Goal: Task Accomplishment & Management: Manage account settings

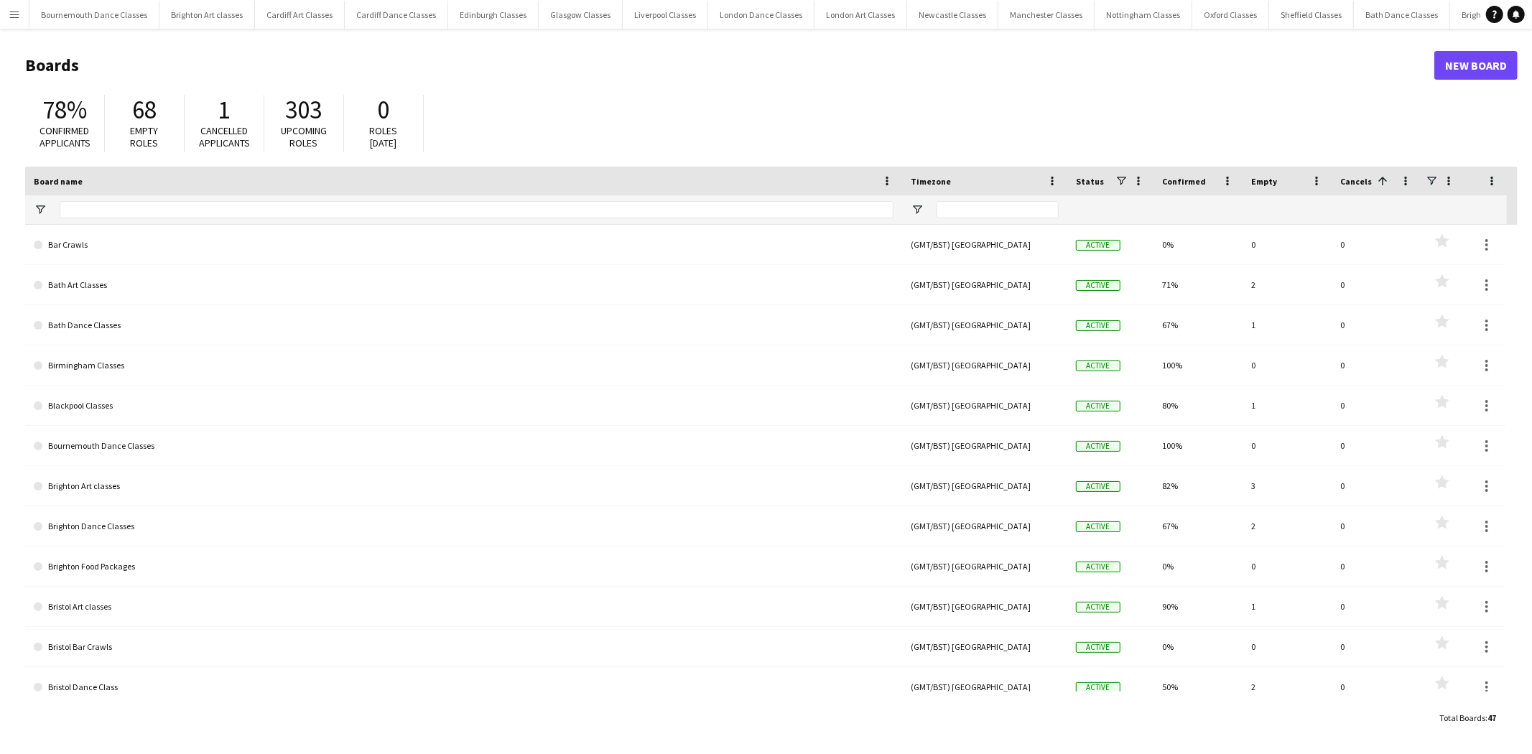
drag, startPoint x: 22, startPoint y: 19, endPoint x: 24, endPoint y: 27, distance: 8.7
click at [22, 19] on button "Menu" at bounding box center [14, 14] width 29 height 29
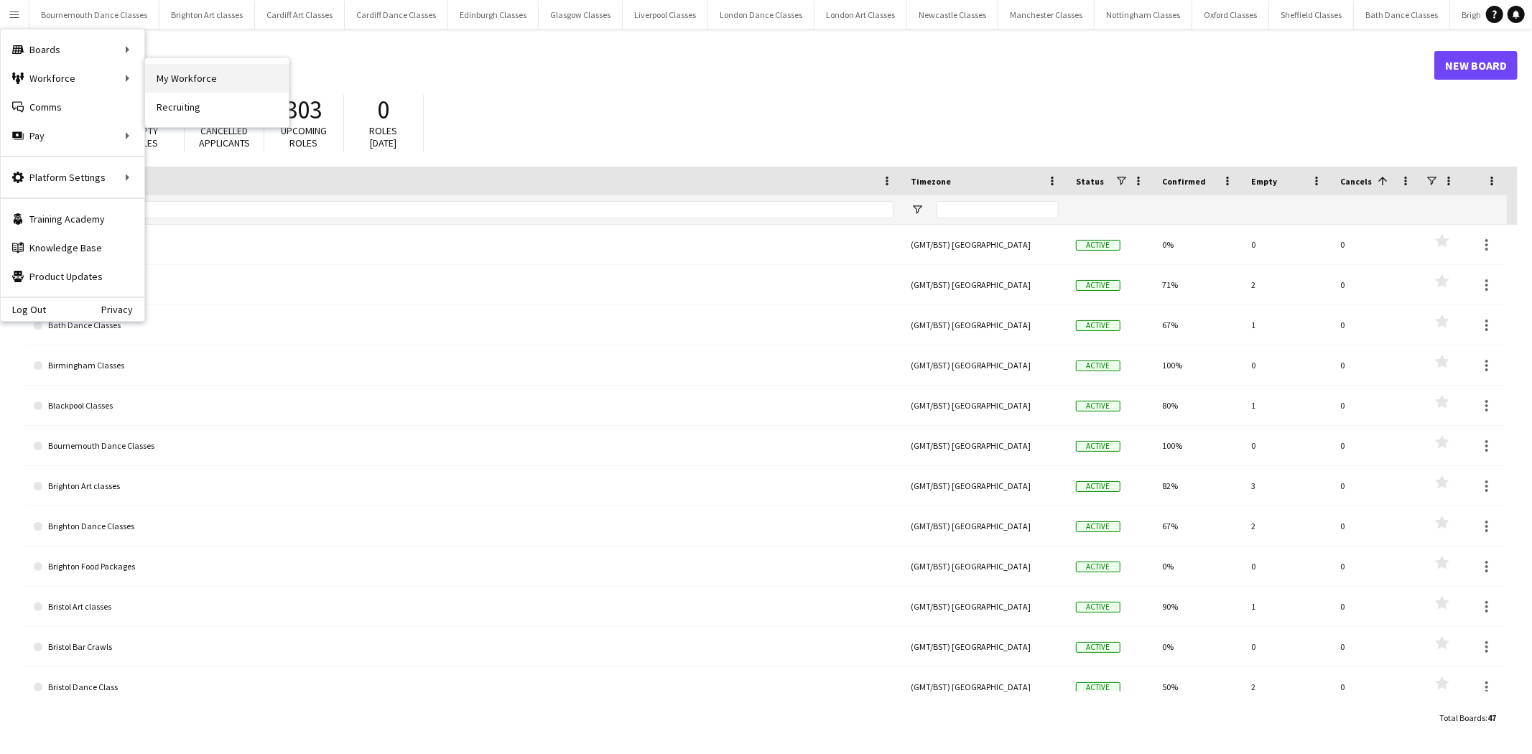
click at [208, 75] on link "My Workforce" at bounding box center [217, 78] width 144 height 29
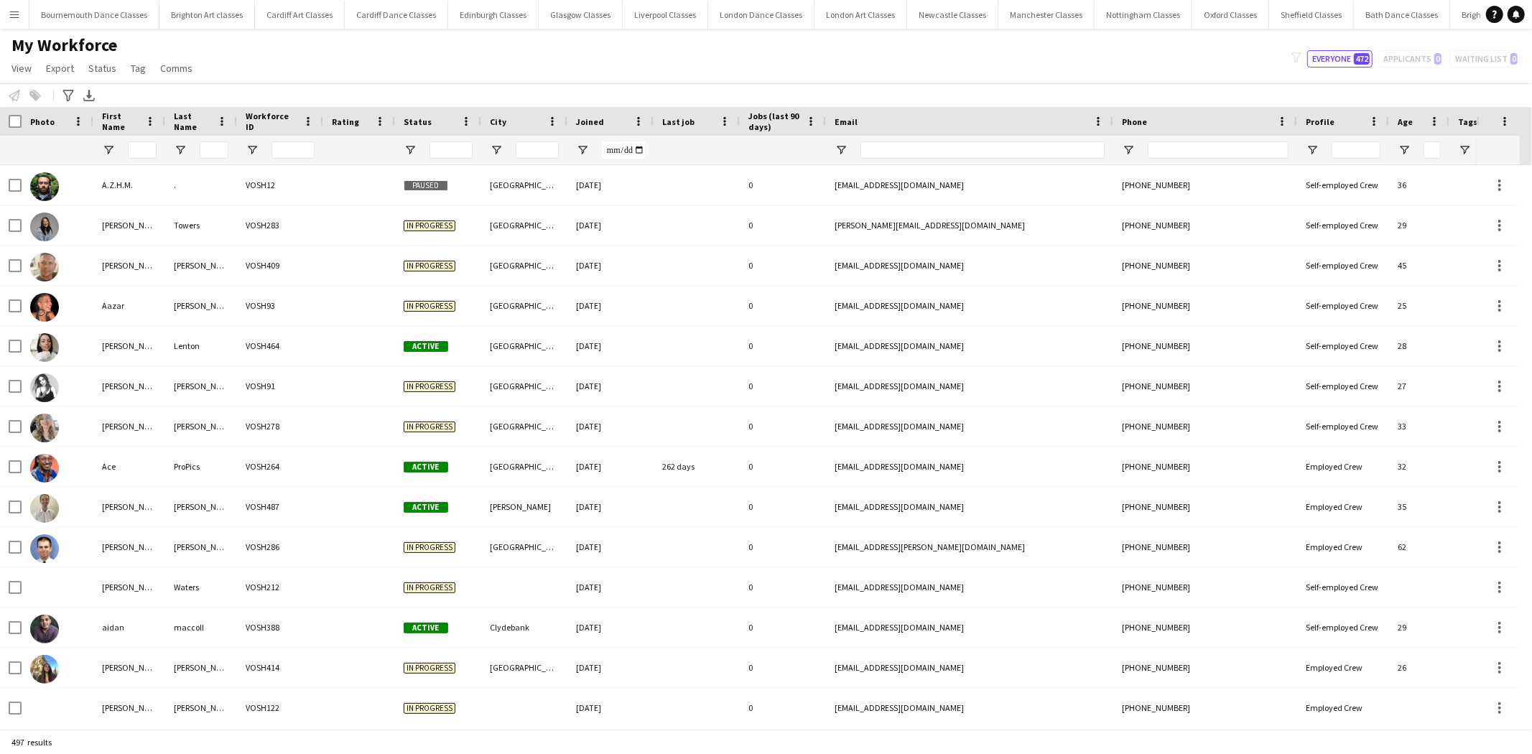
click at [20, 20] on button "Menu" at bounding box center [14, 14] width 29 height 29
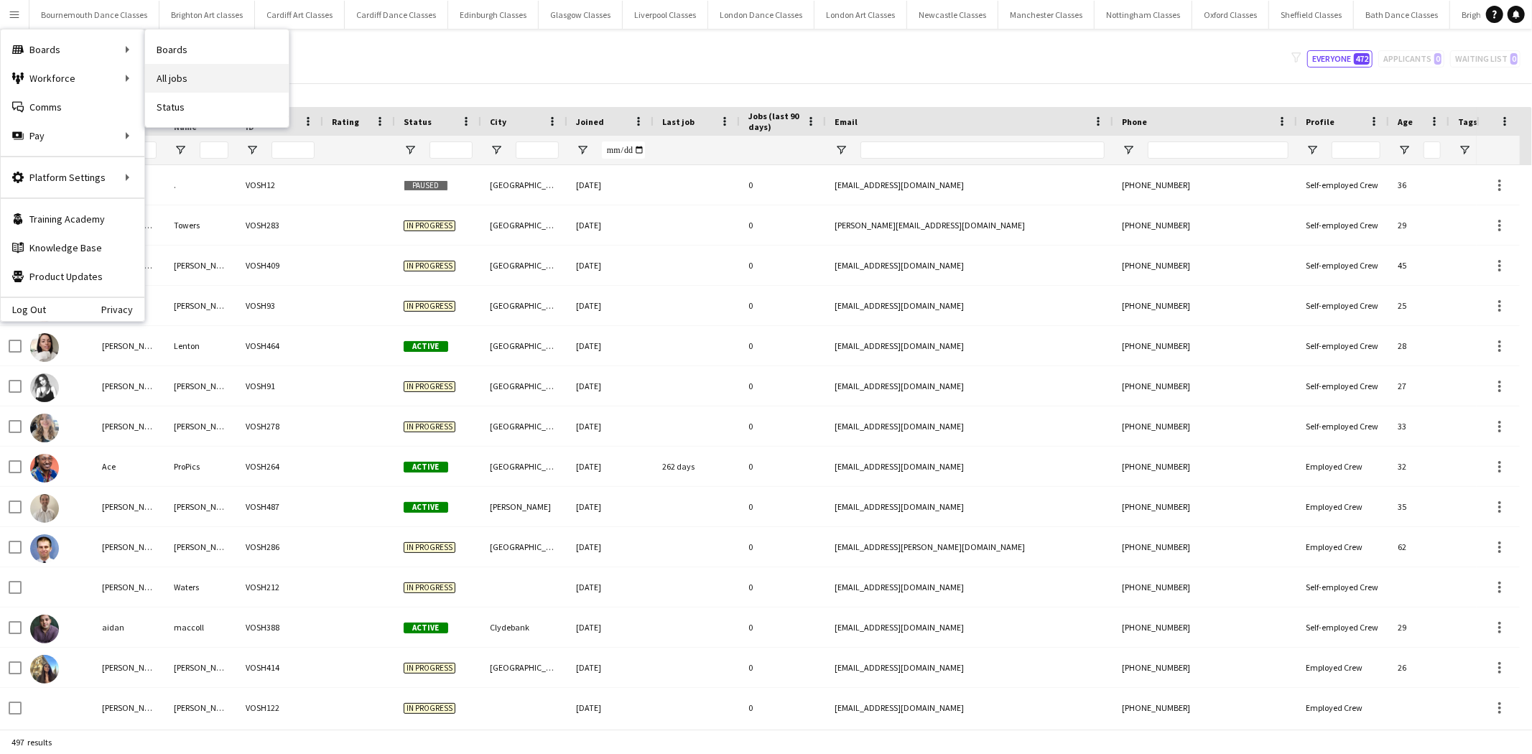
click at [171, 82] on link "All jobs" at bounding box center [217, 78] width 144 height 29
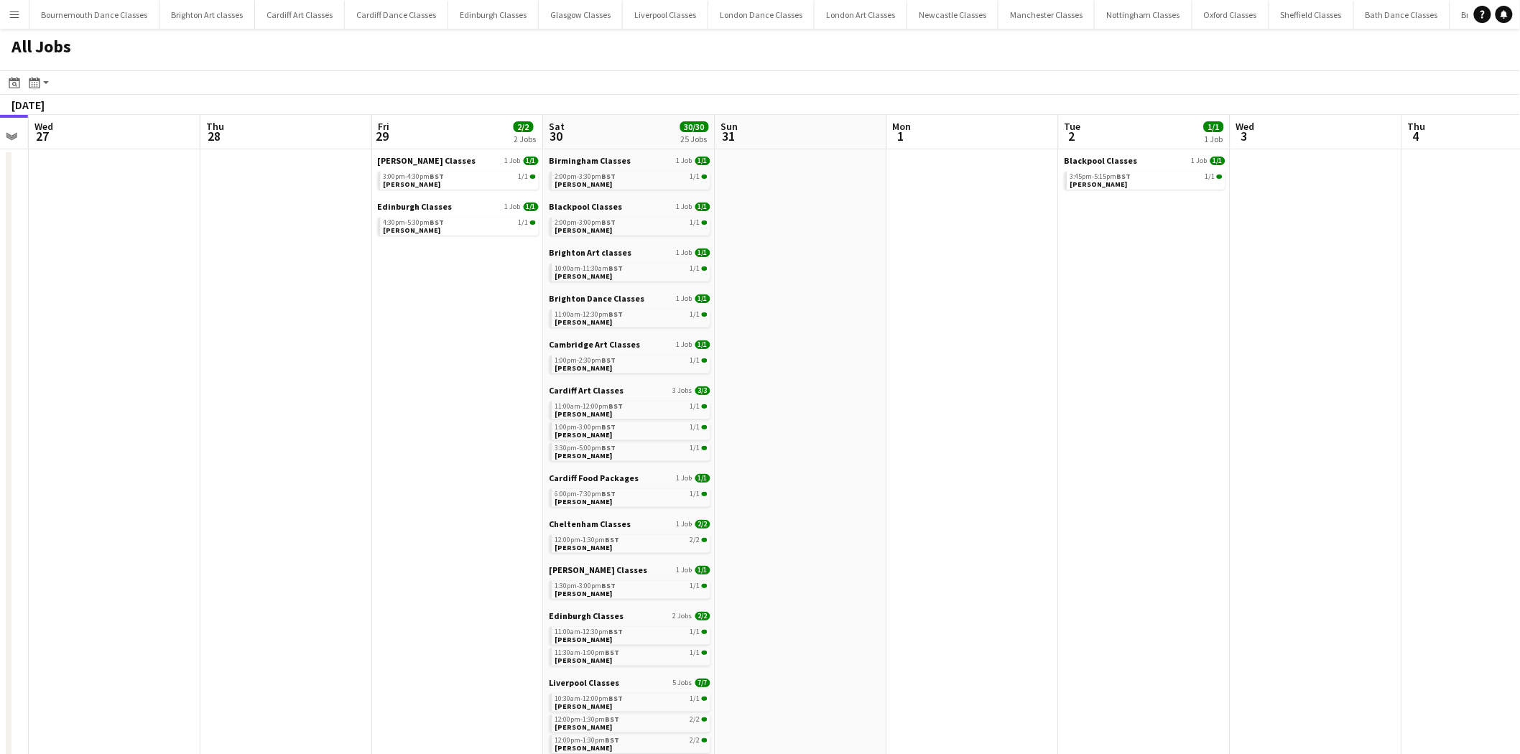
drag, startPoint x: 659, startPoint y: 328, endPoint x: 0, endPoint y: 240, distance: 664.6
click at [0, 240] on app-calendar-viewport "Sat 23 24/24 21 Jobs Sun 24 6/6 6 Jobs Mon 25 Tue 26 Wed 27 Thu 28 Fri 29 2/2 2…" at bounding box center [760, 644] width 1520 height 1058
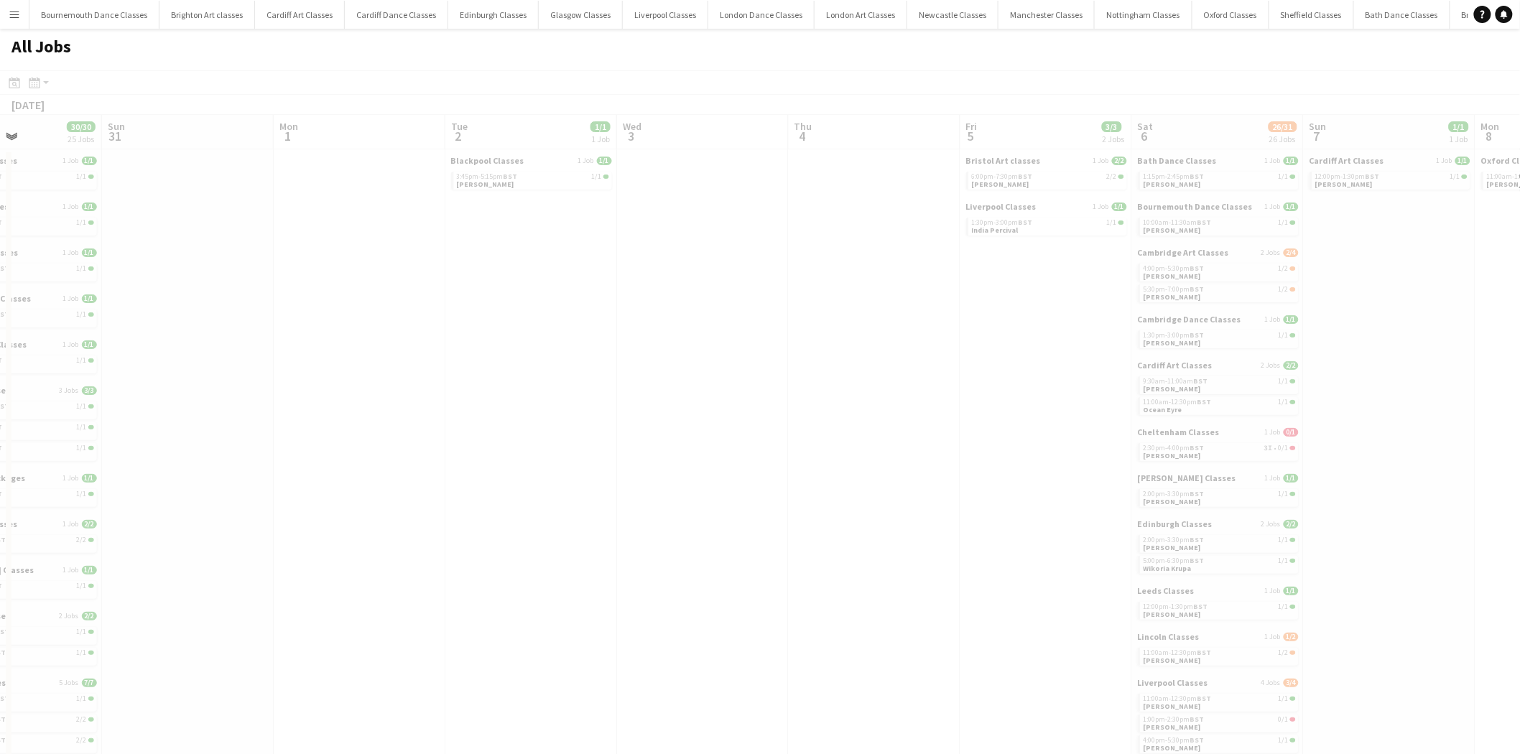
click at [47, 327] on app-all-jobs "All Jobs Date picker AUG 2025 AUG 2025 Monday M Tuesday T Wednesday W Thursday …" at bounding box center [760, 601] width 1520 height 1144
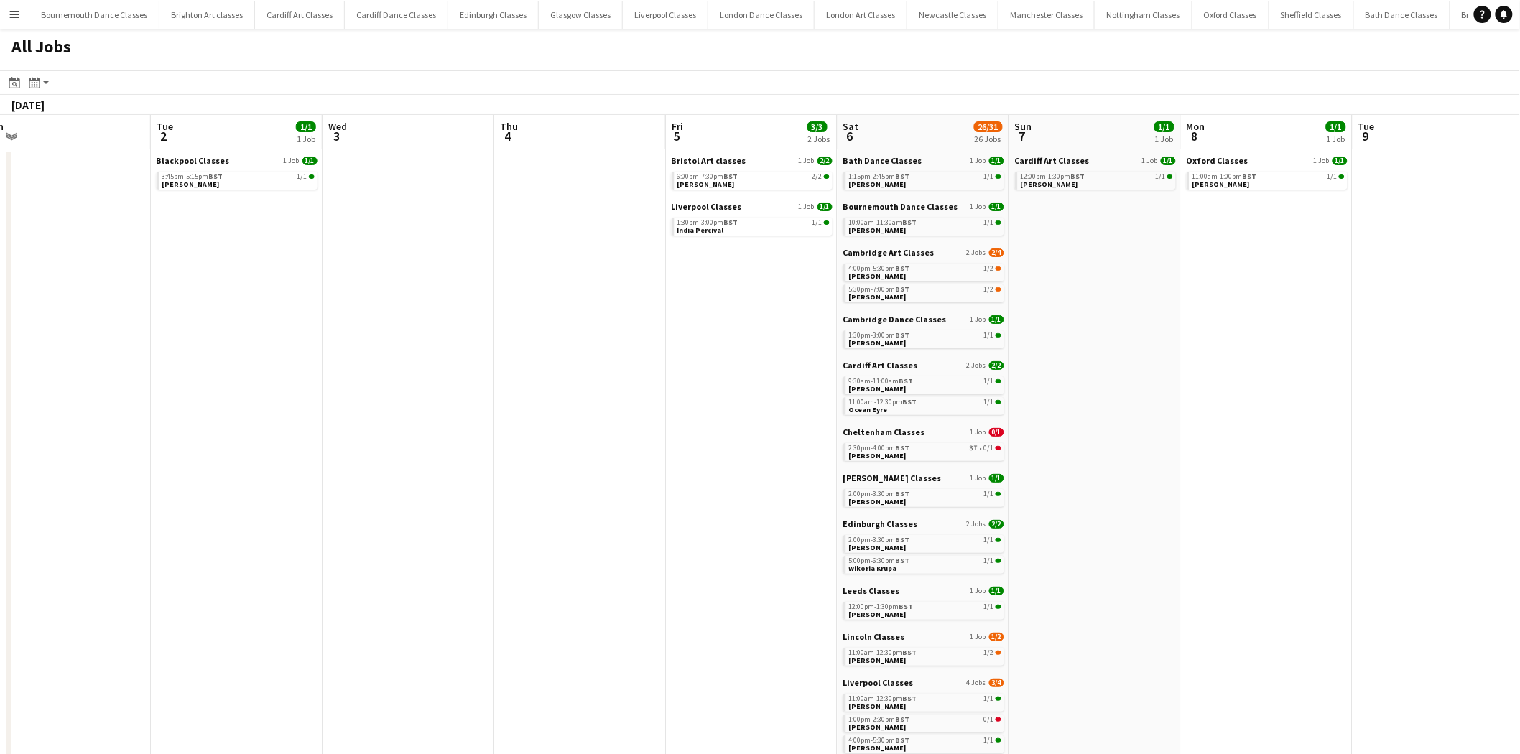
drag, startPoint x: 198, startPoint y: 329, endPoint x: 736, endPoint y: 369, distance: 539.5
click at [751, 367] on app-calendar-viewport "Sat 30 30/30 25 Jobs Sun 31 Mon 1 Tue 2 1/1 1 Job Wed 3 Thu 4 Fri 5 3/3 2 Jobs …" at bounding box center [760, 644] width 1520 height 1058
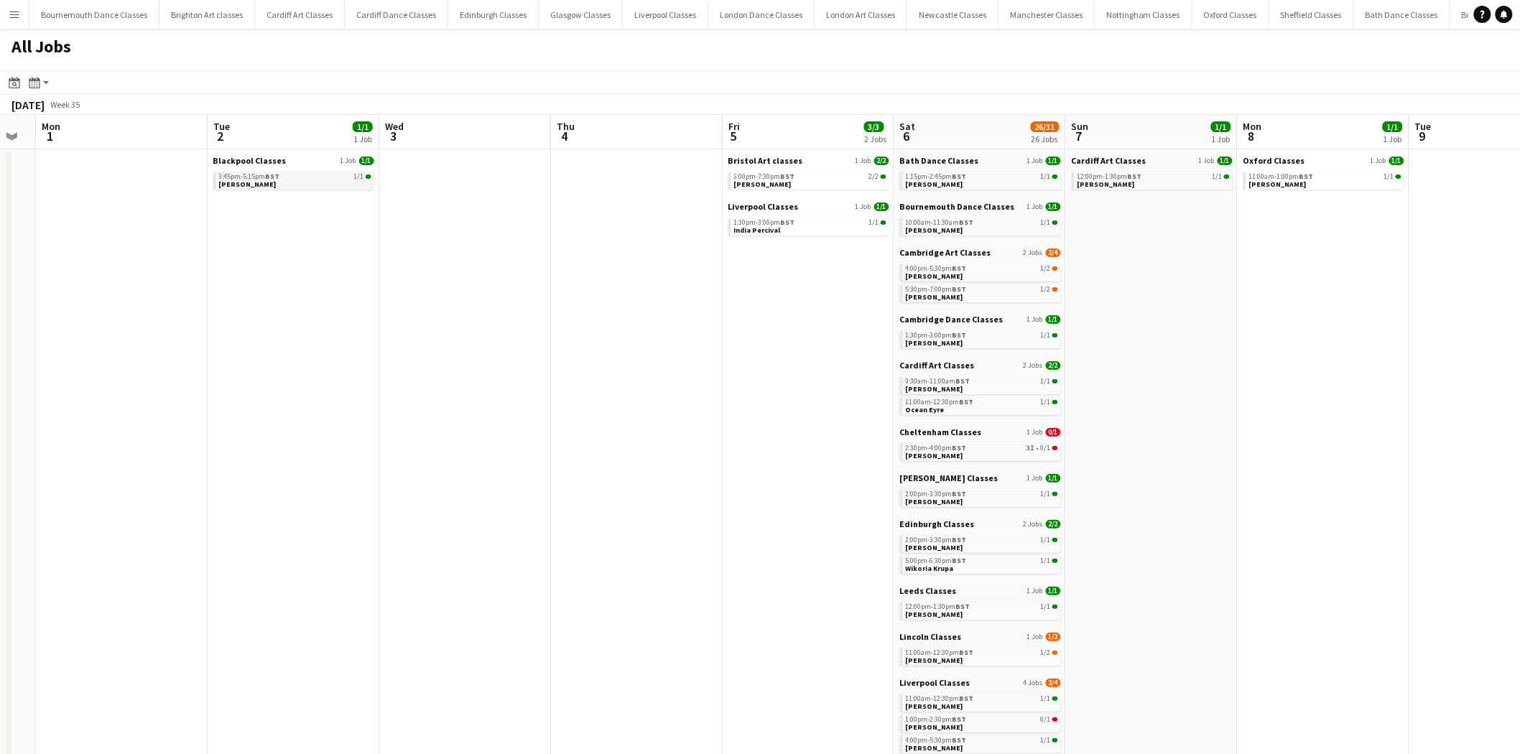
click at [264, 181] on link "3:45pm-5:15pm BST 1/1 Louise Tansey" at bounding box center [295, 180] width 152 height 17
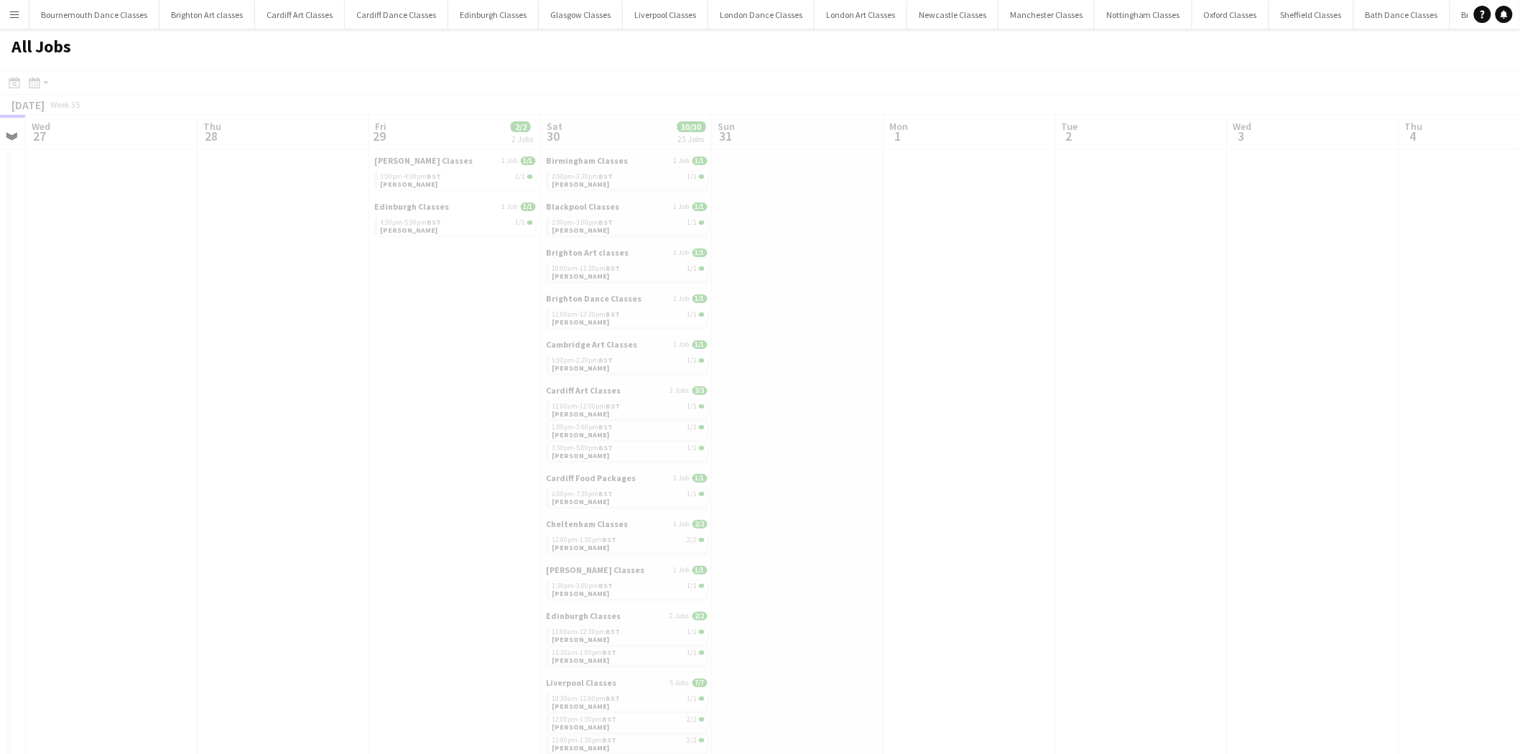
drag, startPoint x: 646, startPoint y: 311, endPoint x: 0, endPoint y: 325, distance: 646.6
click at [0, 325] on app-calendar-viewport "Sun 24 6/6 6 Jobs Mon 25 Tue 26 Wed 27 Thu 28 Fri 29 2/2 2 Jobs Sat 30 30/30 25…" at bounding box center [760, 605] width 1520 height 981
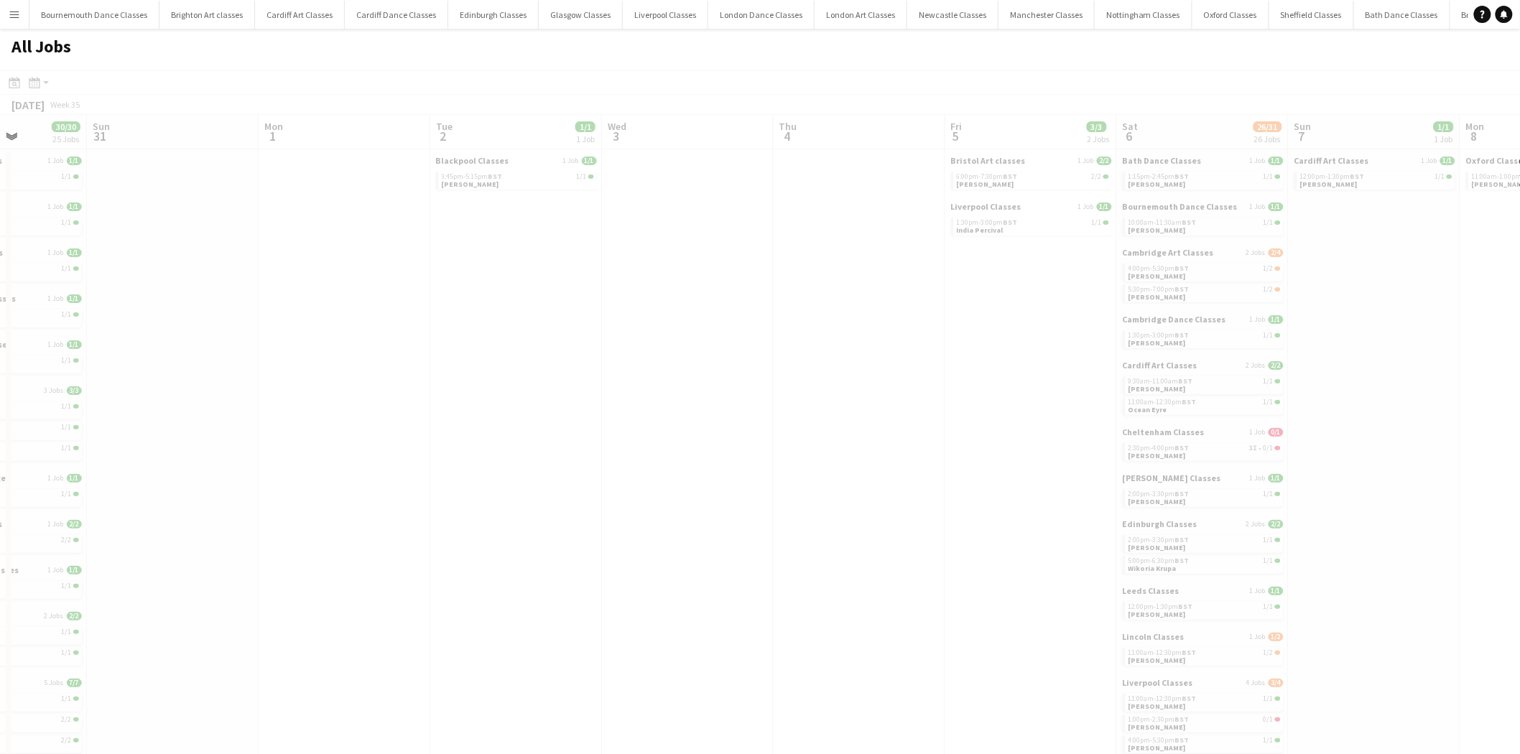
drag, startPoint x: 1123, startPoint y: 340, endPoint x: 378, endPoint y: 328, distance: 745.0
click at [378, 328] on app-calendar-viewport "Thu 28 Fri 29 2/2 2 Jobs Sat 30 30/30 25 Jobs Sun 31 Mon 1 Tue 2 1/1 1 Job Wed …" at bounding box center [760, 644] width 1520 height 1058
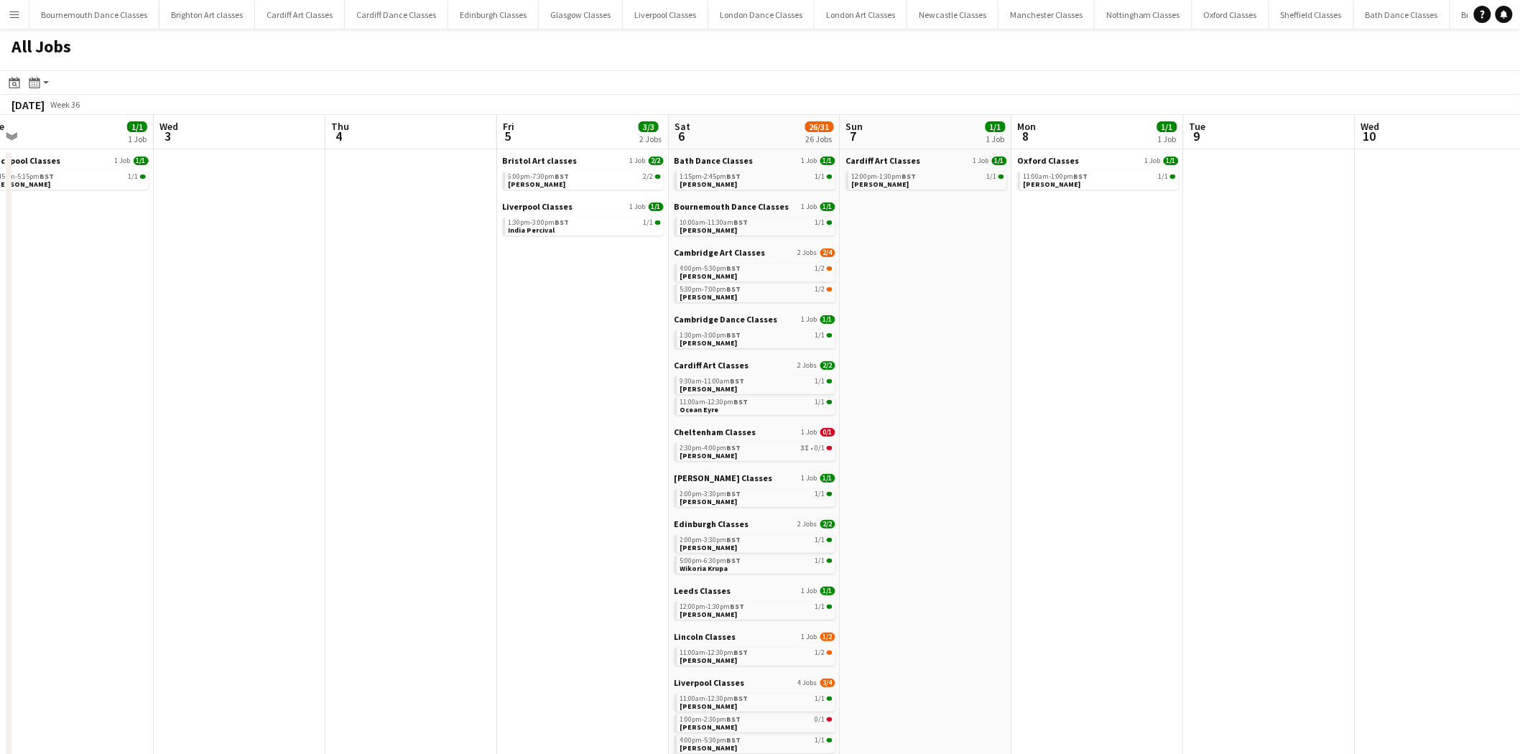
scroll to position [292, 0]
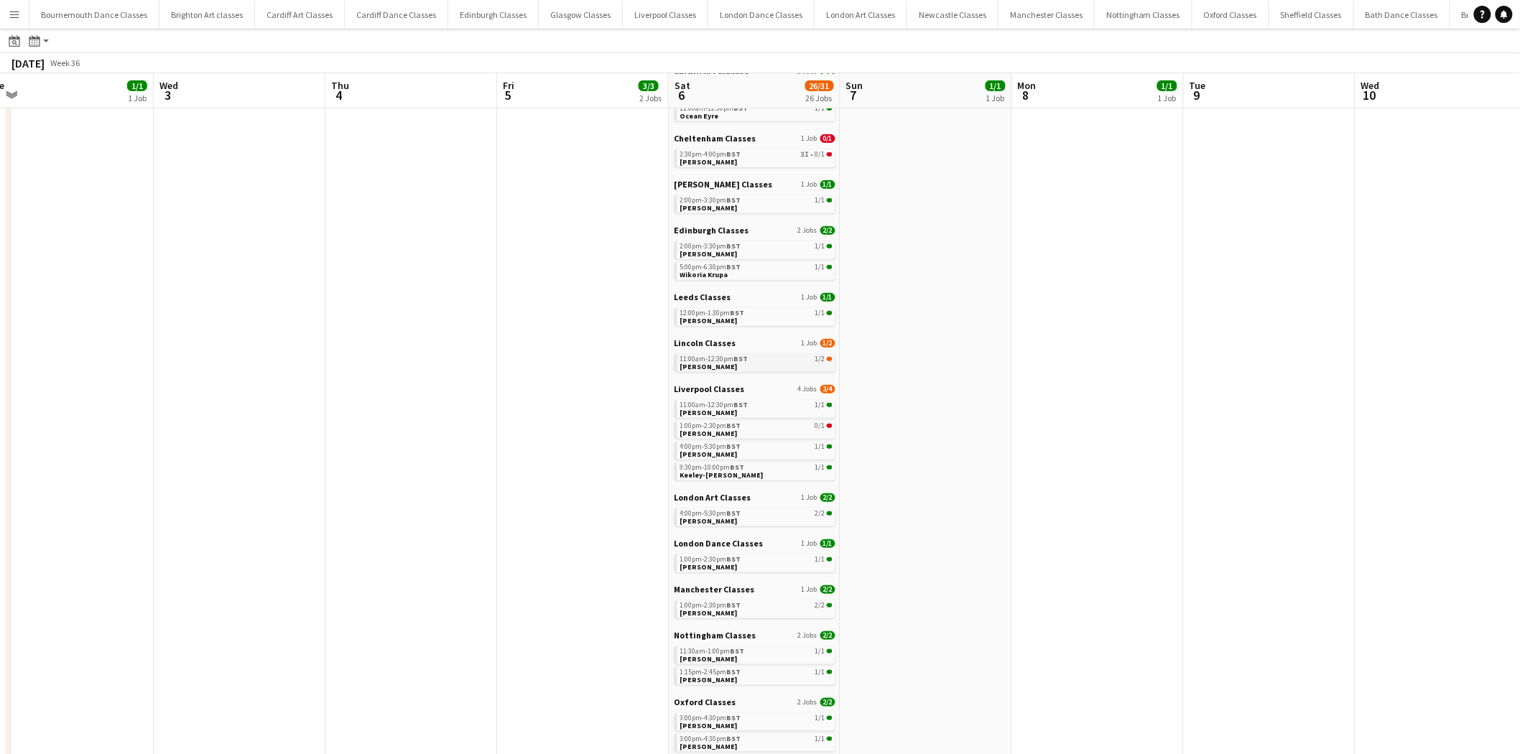
click at [714, 362] on span "[PERSON_NAME]" at bounding box center [708, 366] width 57 height 9
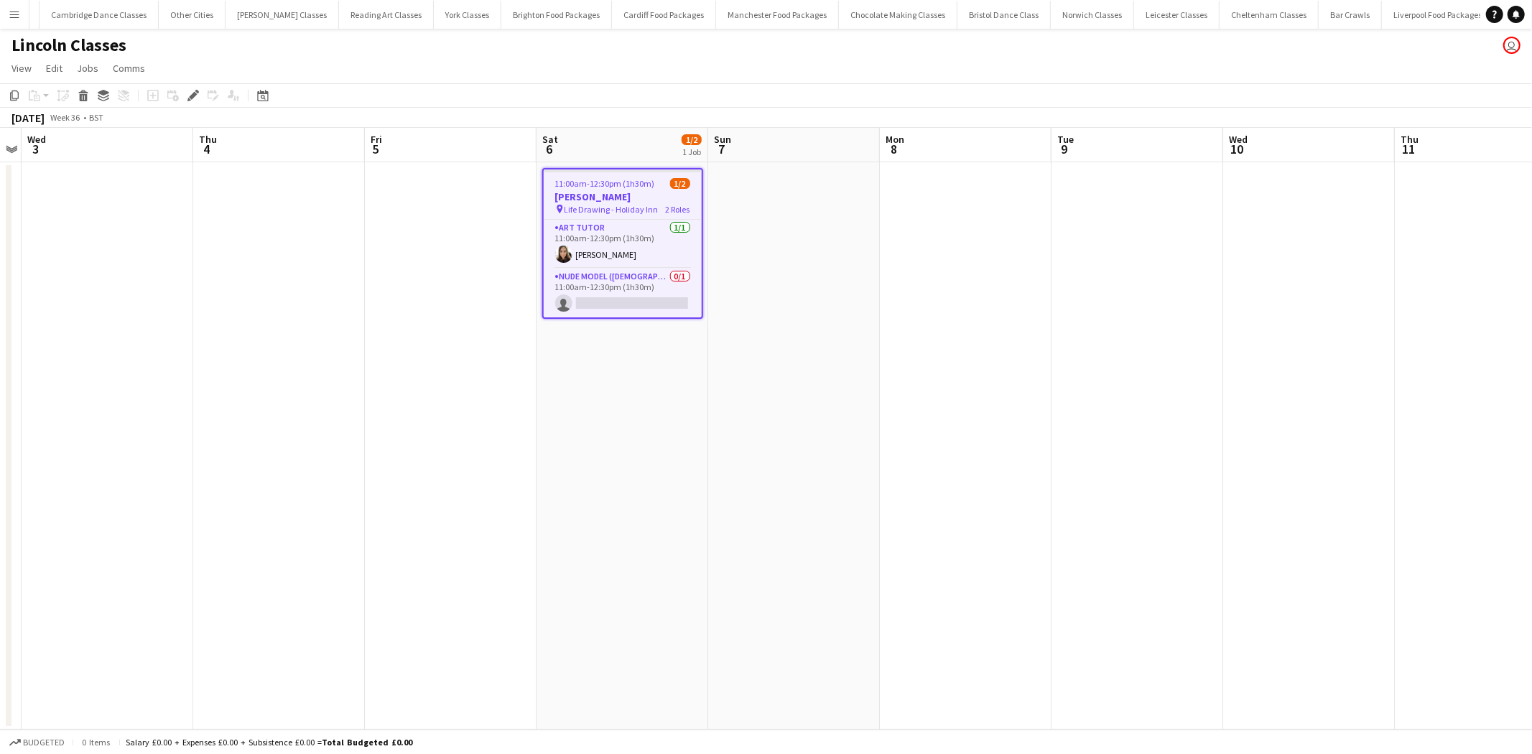
scroll to position [0, 1988]
click at [670, 300] on app-card-role "Nude Model ([DEMOGRAPHIC_DATA]) 0/1 11:00am-12:30pm (1h30m) single-neutral-acti…" at bounding box center [623, 293] width 158 height 49
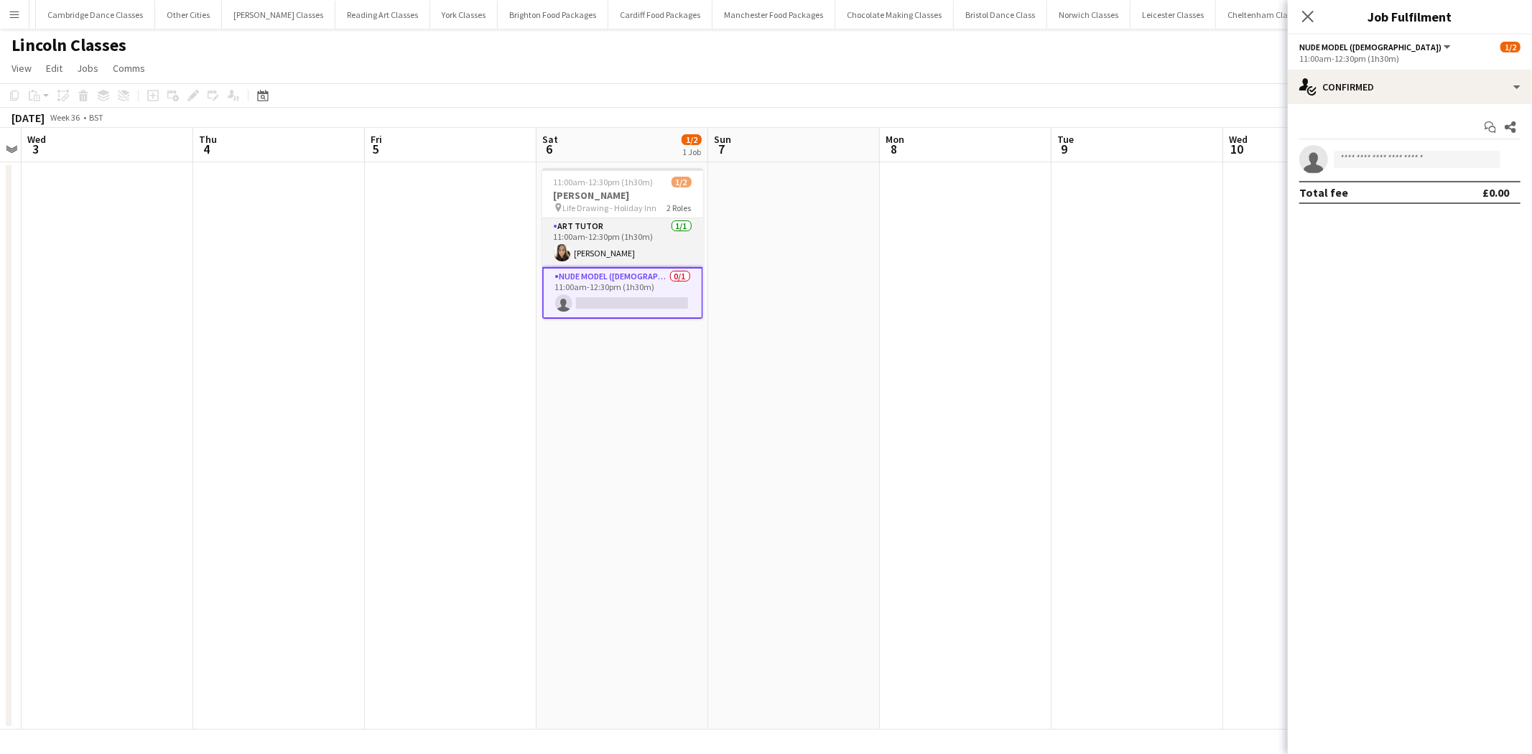
click at [680, 231] on app-card-role "Art Tutor [DATE] 11:00am-12:30pm (1h30m) [PERSON_NAME]" at bounding box center [622, 242] width 161 height 49
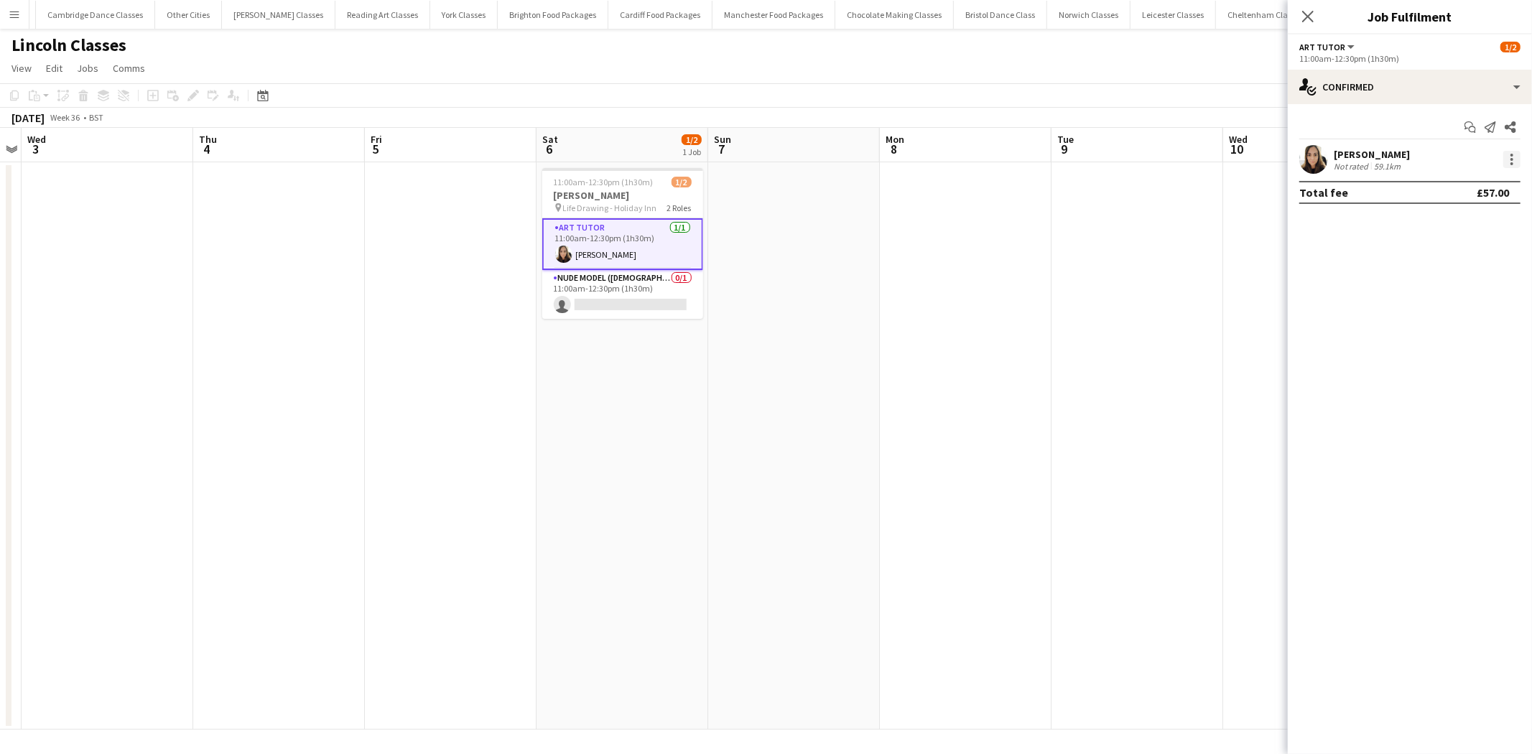
click at [1516, 159] on div at bounding box center [1511, 159] width 17 height 17
click at [1471, 194] on button "Edit fee" at bounding box center [1465, 186] width 112 height 34
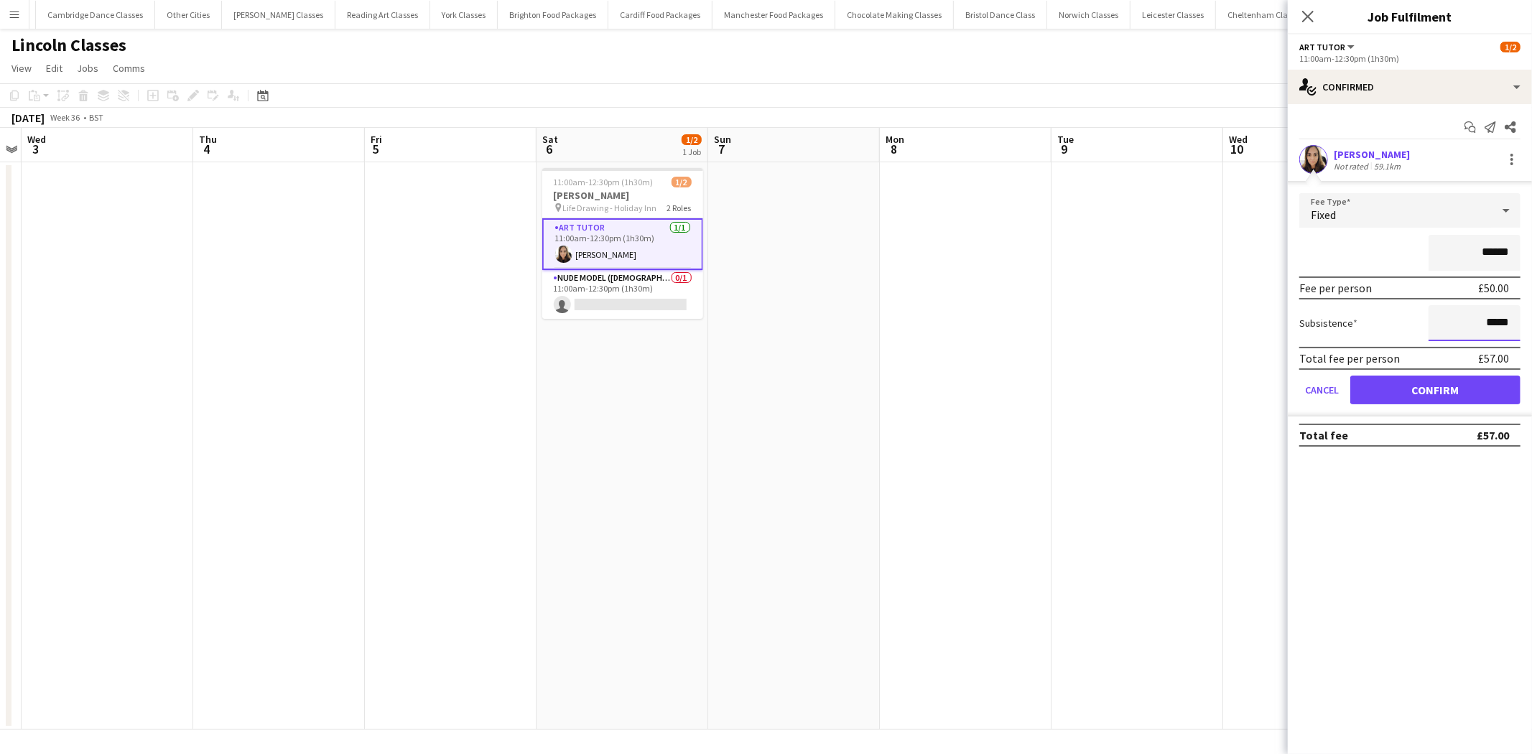
click at [1490, 321] on input "*****" at bounding box center [1475, 323] width 92 height 36
type input "******"
click at [1434, 382] on button "Confirm" at bounding box center [1435, 390] width 170 height 29
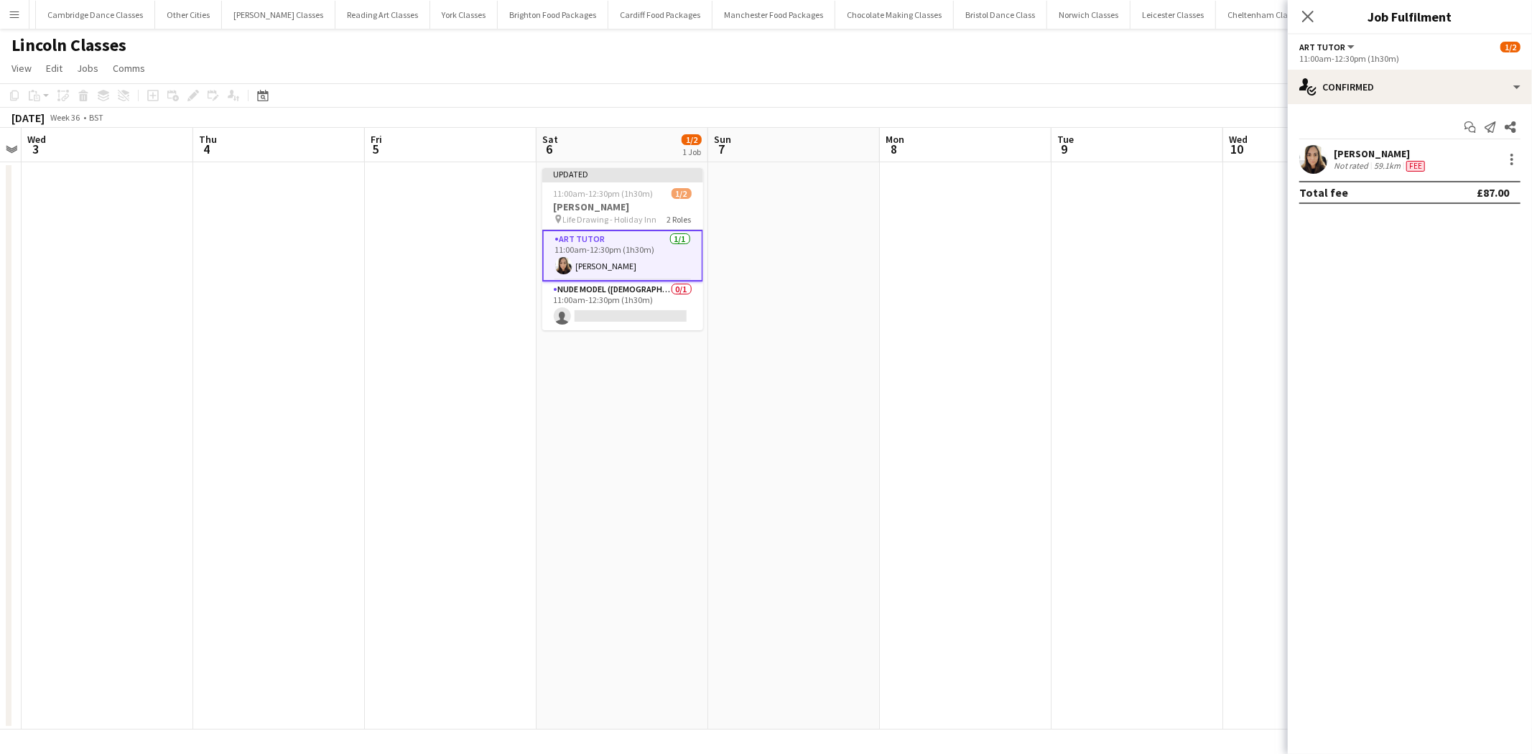
click at [1214, 332] on app-date-cell at bounding box center [1138, 445] width 172 height 567
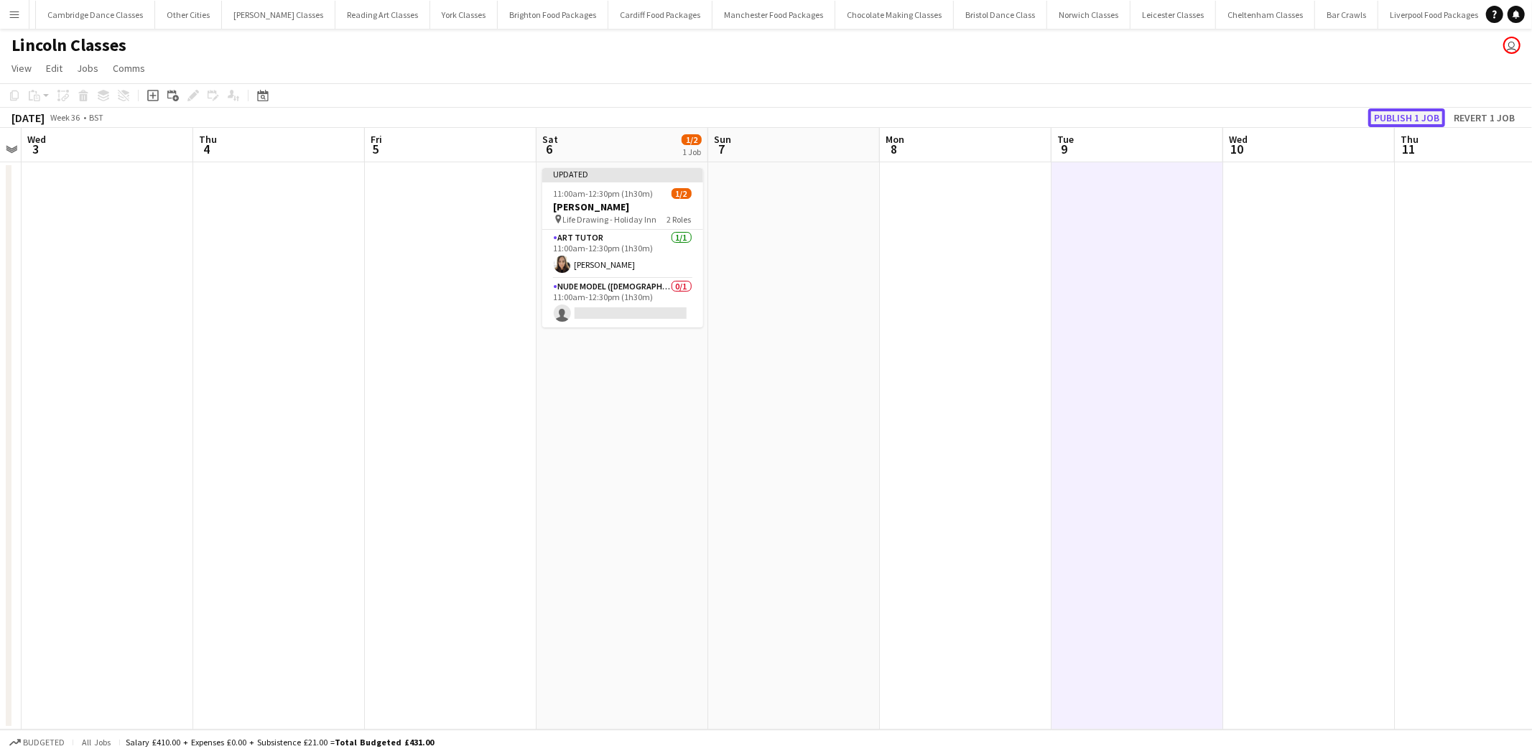
click at [1406, 113] on button "Publish 1 job" at bounding box center [1406, 117] width 77 height 19
